Goal: Transaction & Acquisition: Obtain resource

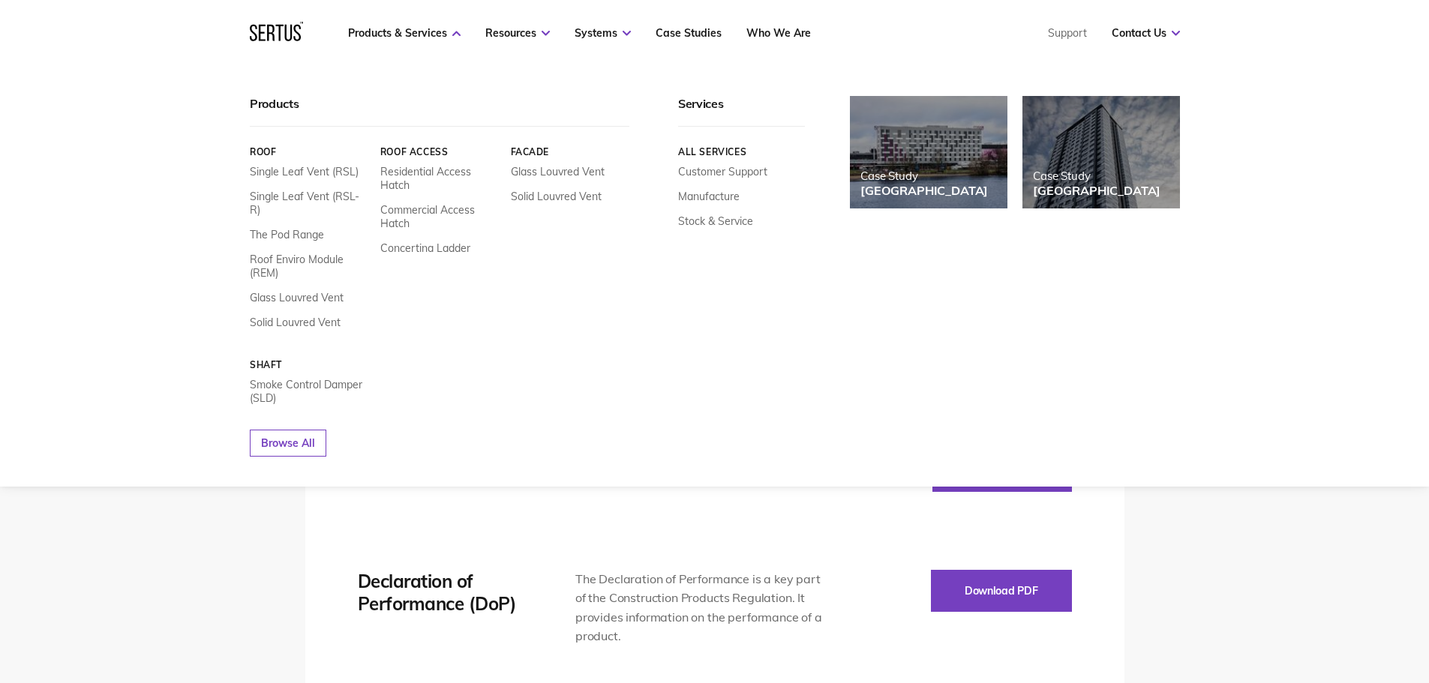
click at [275, 300] on div "Single Leaf Vent (RSL) Single Leaf Vent (RSL-R) The Pod Range Roof Enviro Modul…" at bounding box center [309, 247] width 119 height 164
click at [275, 316] on link "Solid Louvred Vent" at bounding box center [295, 323] width 91 height 14
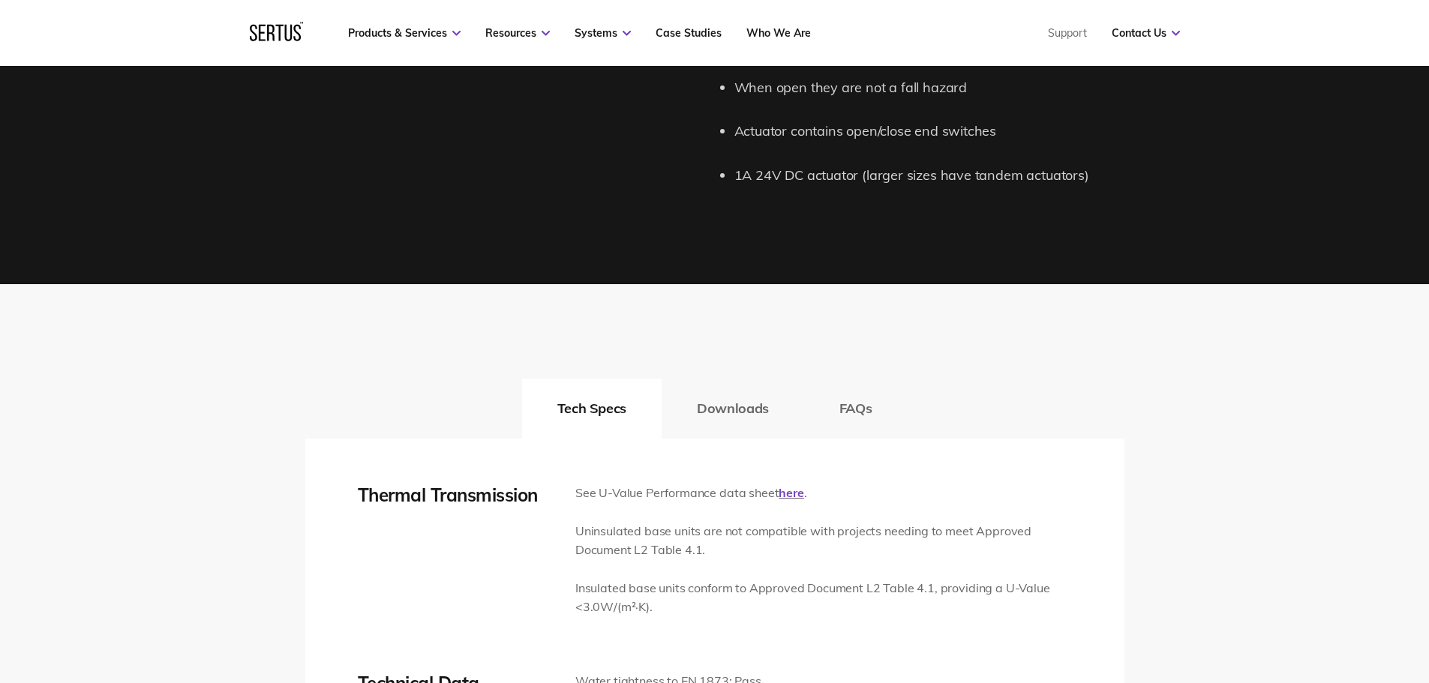
scroll to position [1951, 0]
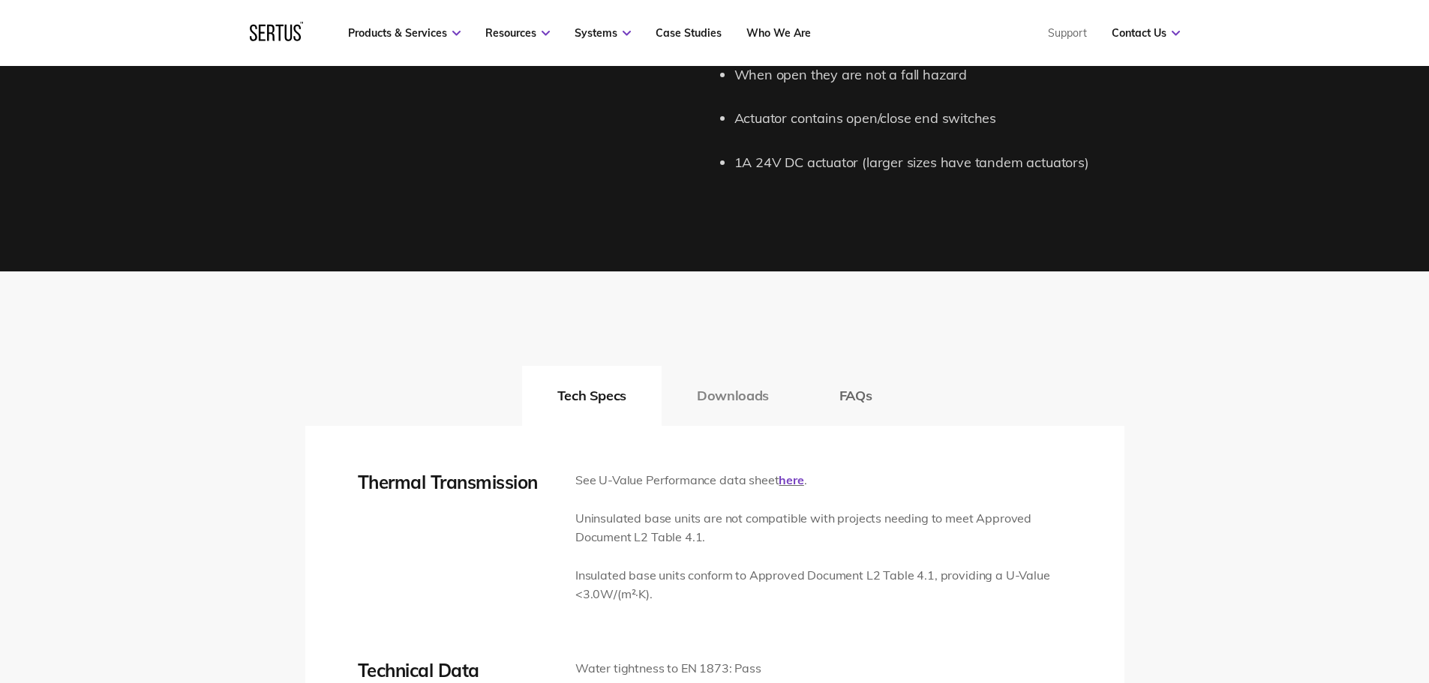
click at [728, 391] on button "Downloads" at bounding box center [733, 396] width 143 height 60
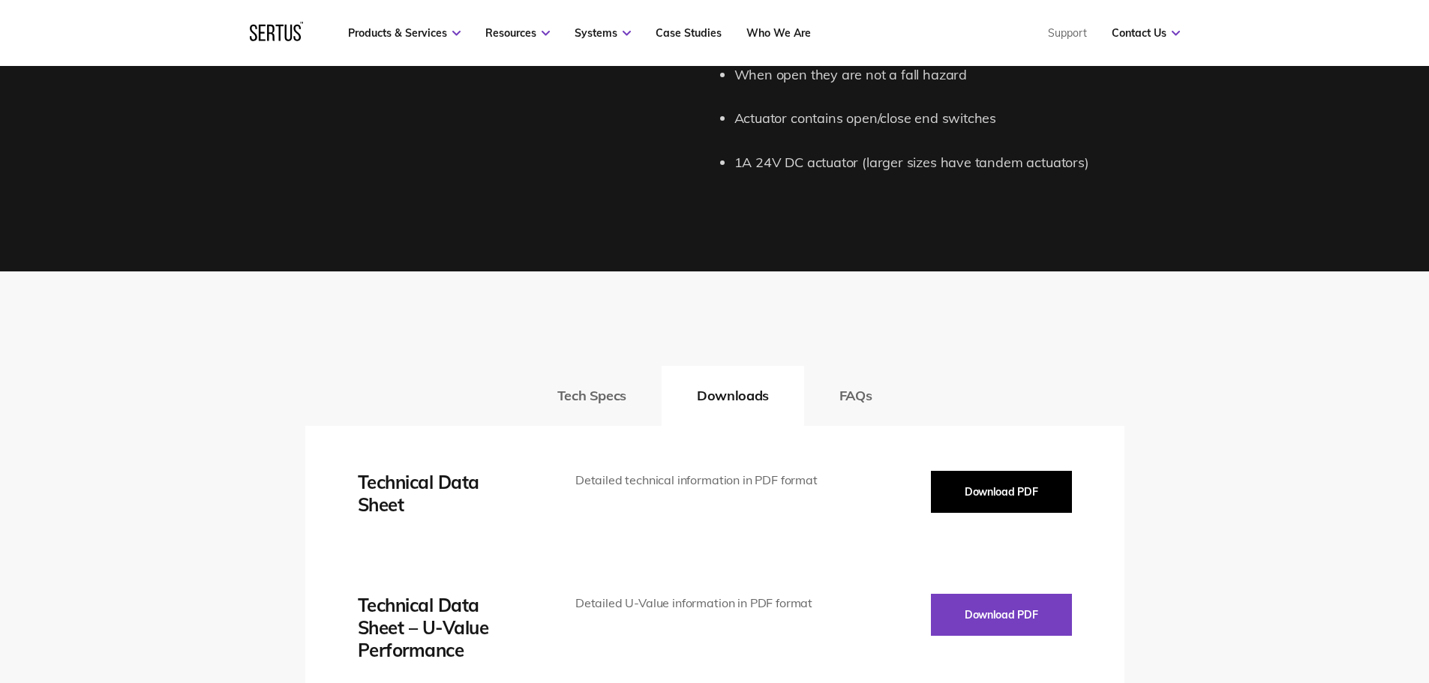
click at [984, 478] on button "Download PDF" at bounding box center [1001, 492] width 141 height 42
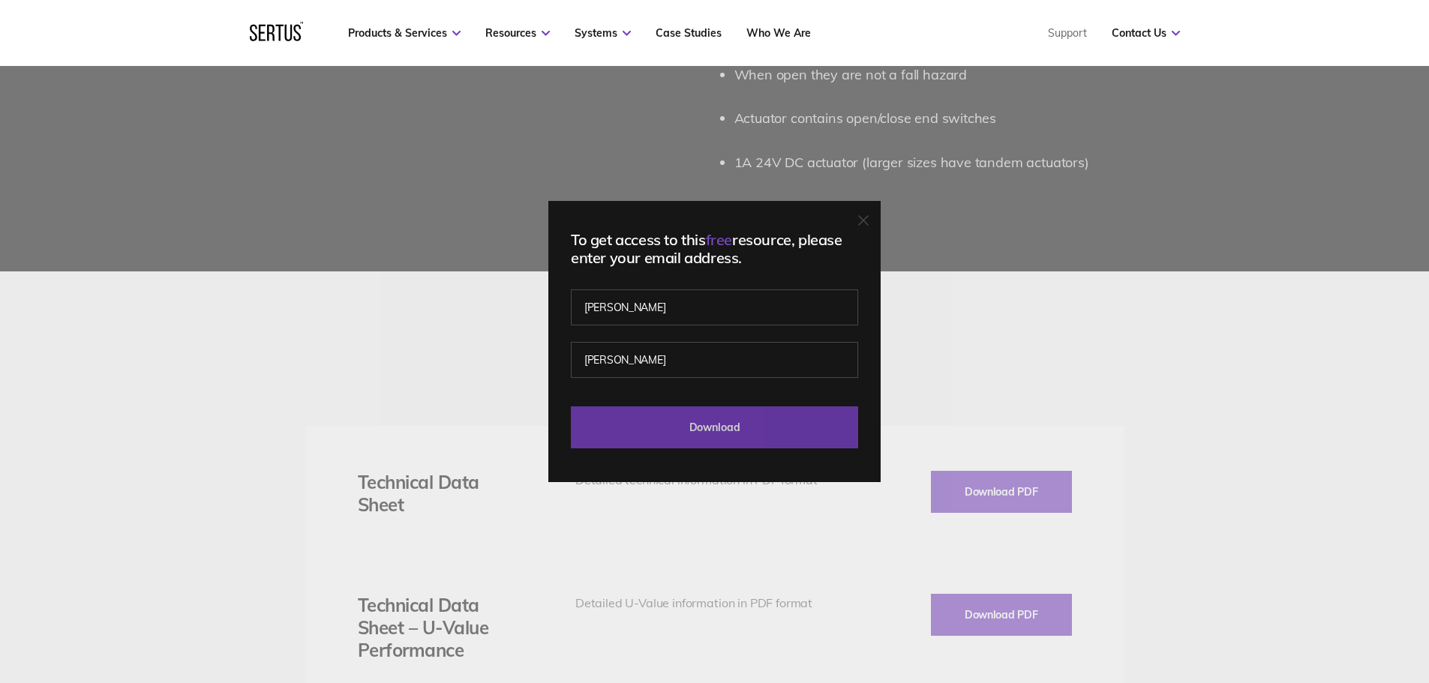
click at [728, 422] on input "Download" at bounding box center [714, 428] width 287 height 42
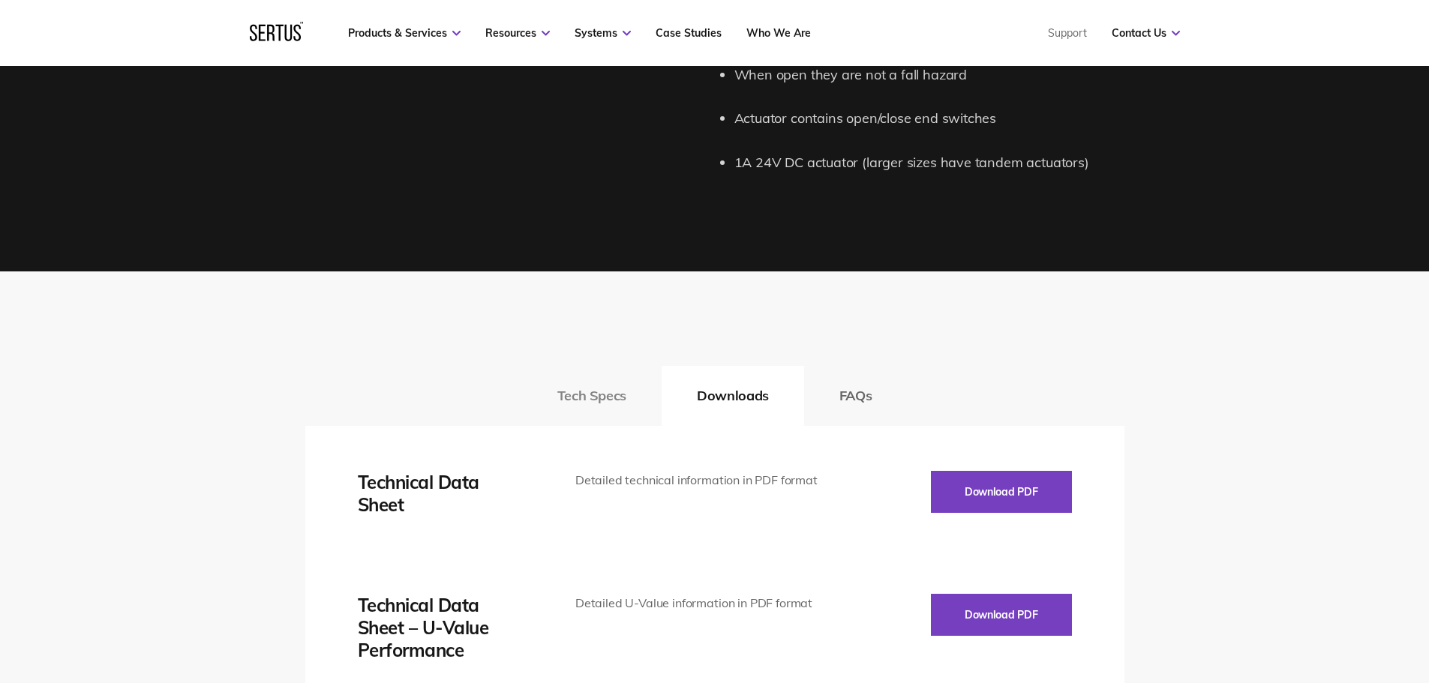
click at [590, 401] on button "Tech Specs" at bounding box center [592, 396] width 140 height 60
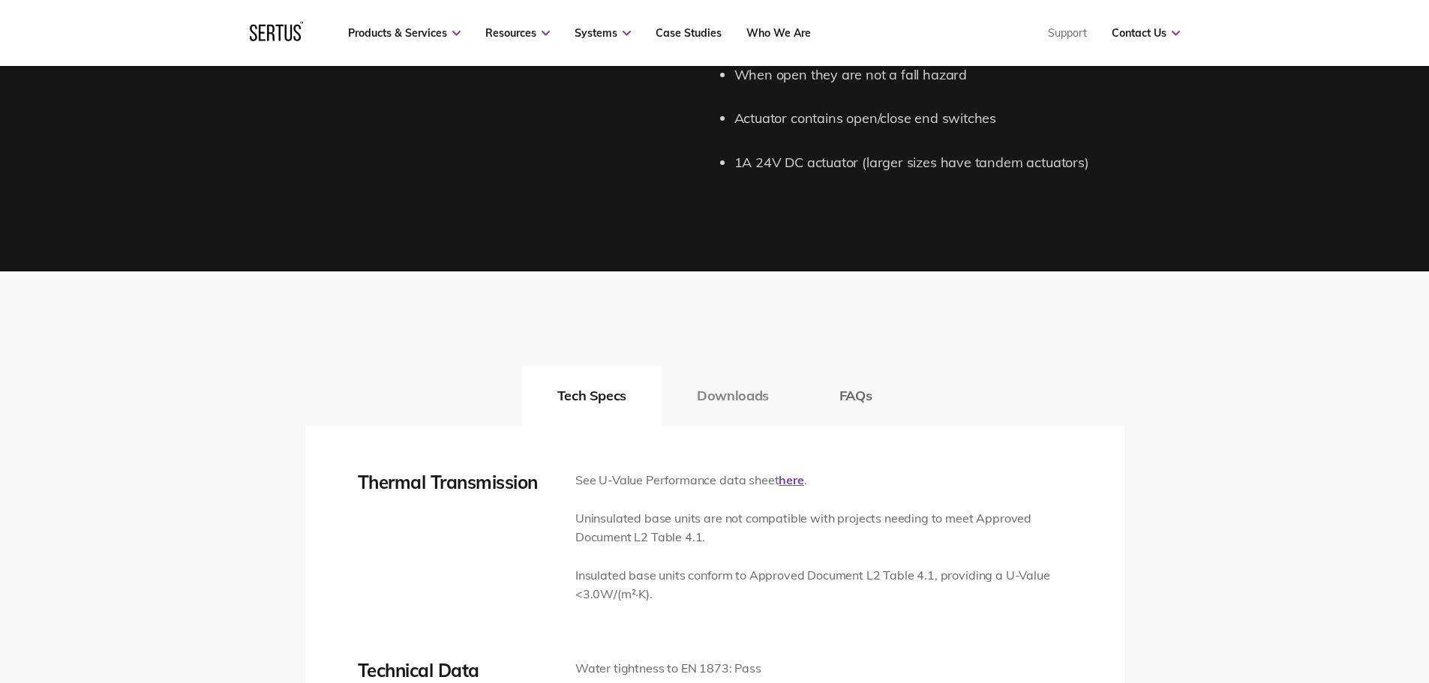
click at [779, 395] on button "Downloads" at bounding box center [733, 396] width 143 height 60
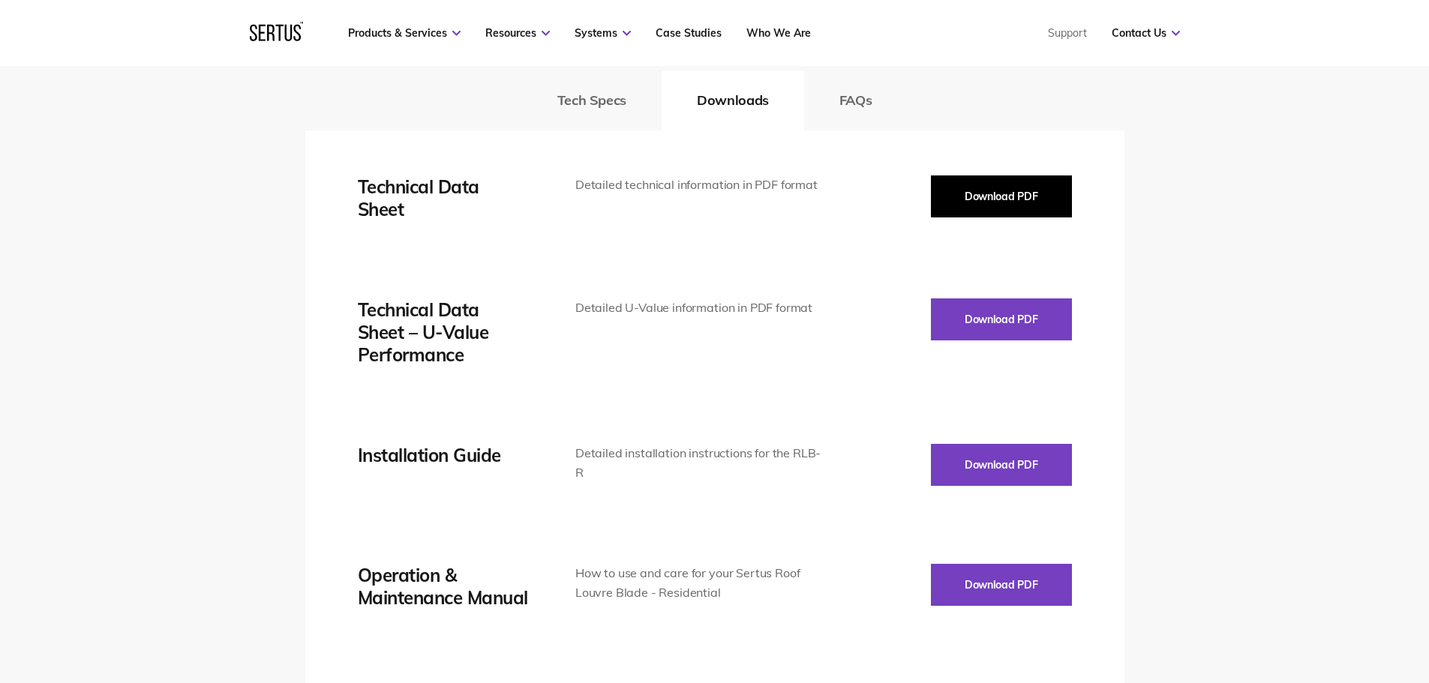
scroll to position [2251, 0]
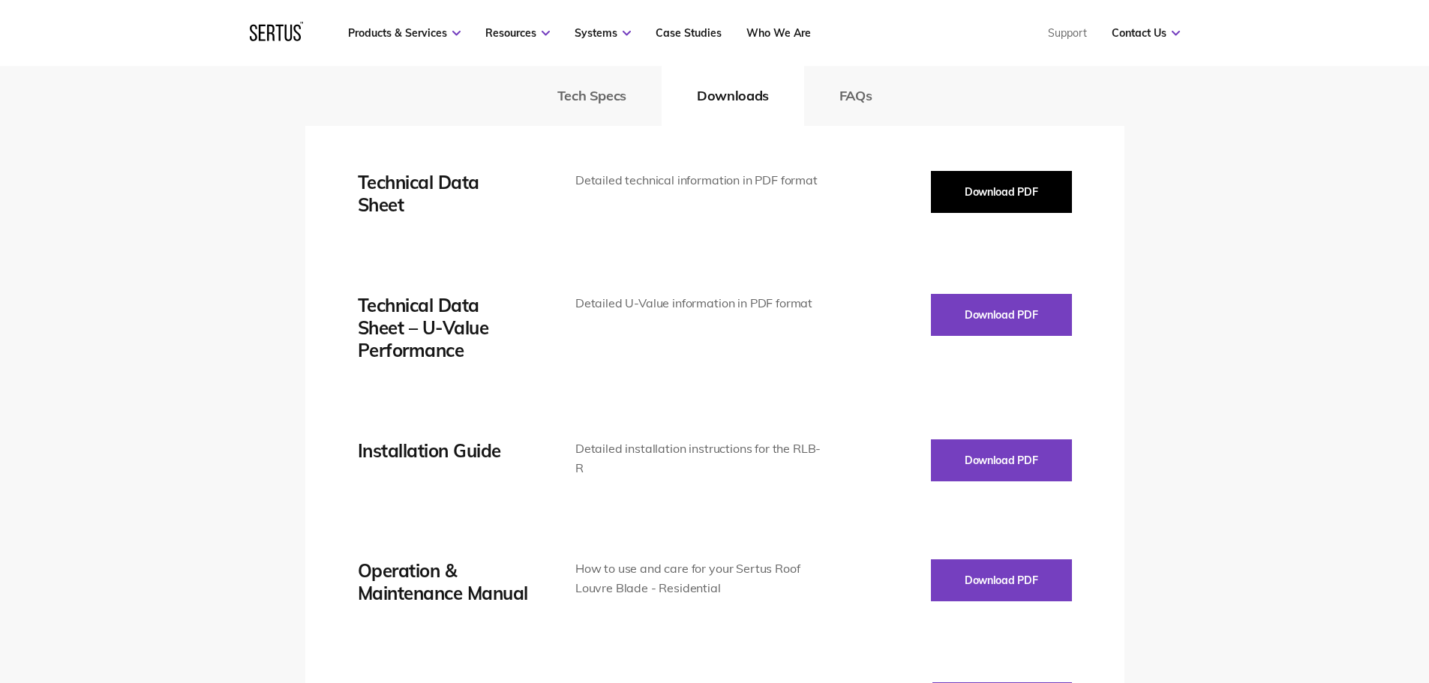
click at [1006, 182] on button "Download PDF" at bounding box center [1001, 192] width 141 height 42
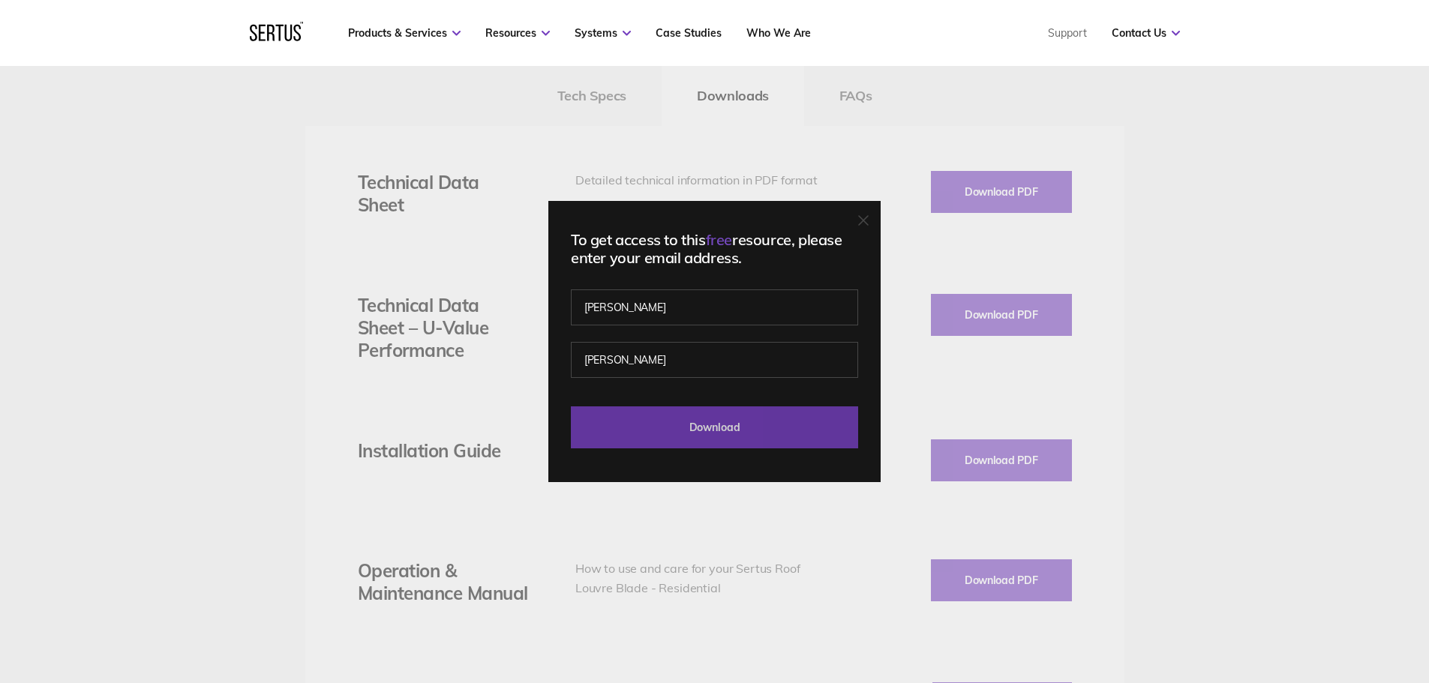
click at [742, 437] on input "Download" at bounding box center [714, 428] width 287 height 42
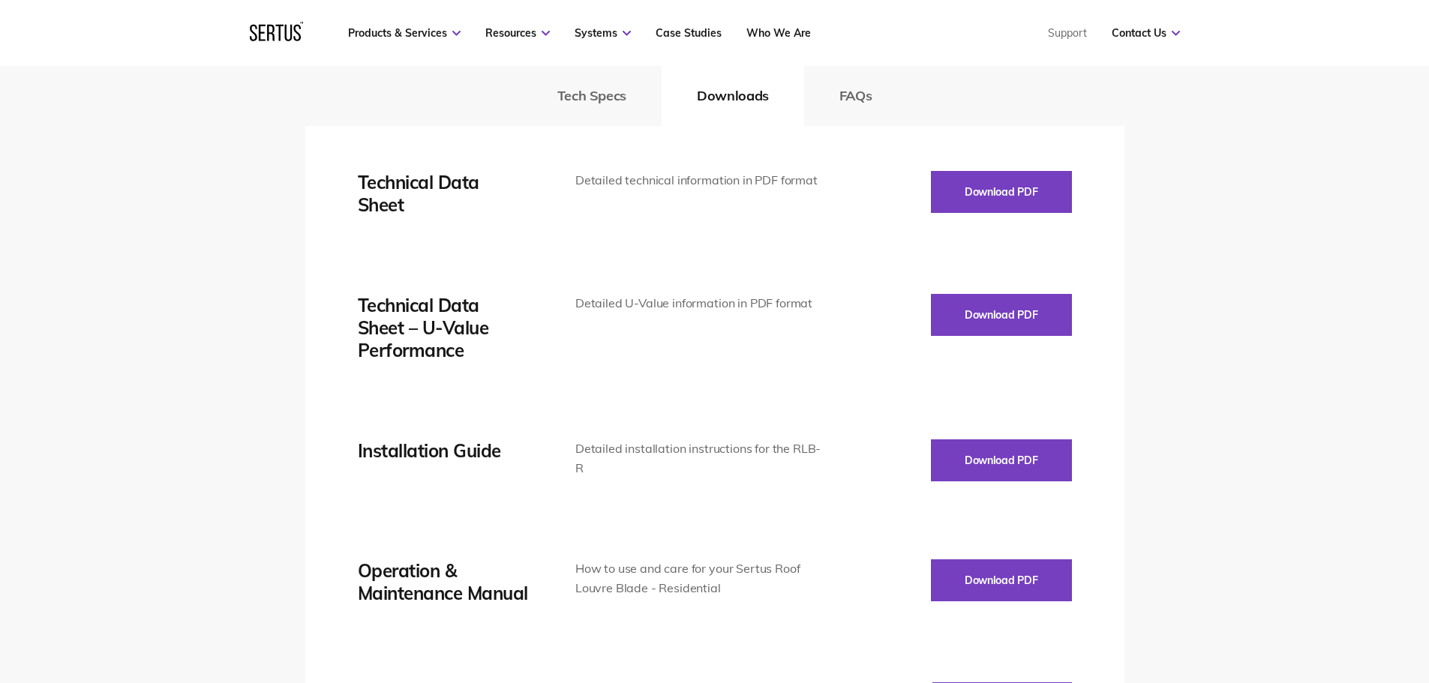
click at [1008, 438] on div "Technical Data Sheet Detailed technical information in PDF format Download PDF …" at bounding box center [715, 585] width 714 height 828
click at [1002, 466] on button "Download PDF" at bounding box center [1001, 461] width 141 height 42
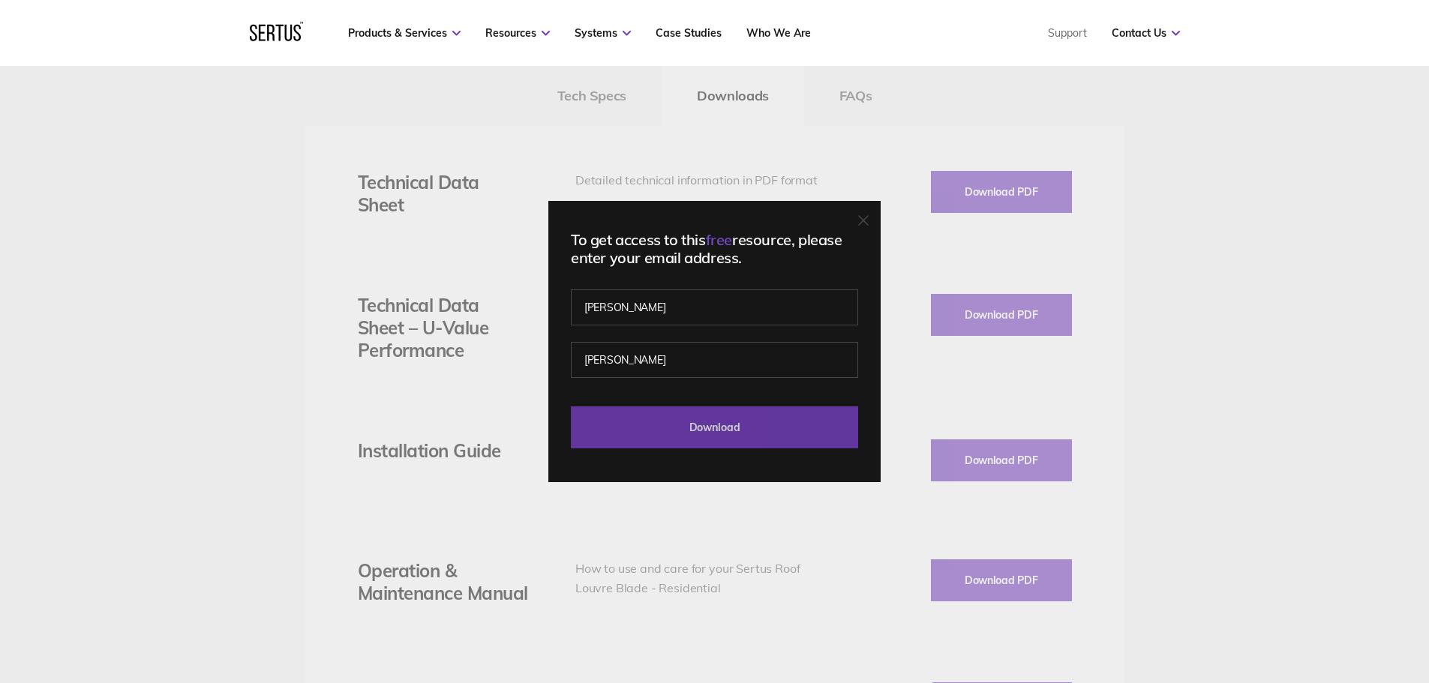
click at [754, 444] on input "Download" at bounding box center [714, 428] width 287 height 42
